Goal: Find specific page/section: Find specific page/section

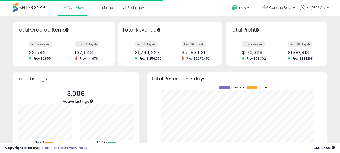
scroll to position [70, 171]
click at [106, 8] on span "Listings" at bounding box center [106, 7] width 13 height 5
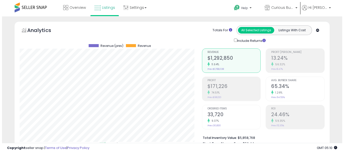
scroll to position [76, 0]
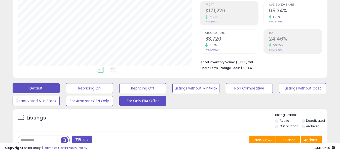
click at [113, 93] on button "For Only FBA Offer" at bounding box center [89, 88] width 47 height 10
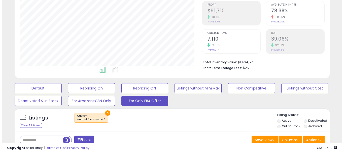
scroll to position [151, 0]
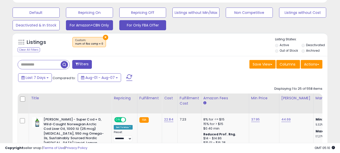
click at [60, 18] on button "For Amazon+CBN Only" at bounding box center [36, 13] width 47 height 10
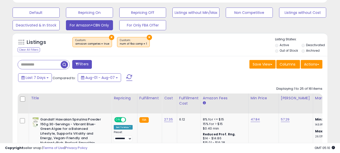
scroll to position [103, 182]
